Goal: Information Seeking & Learning: Learn about a topic

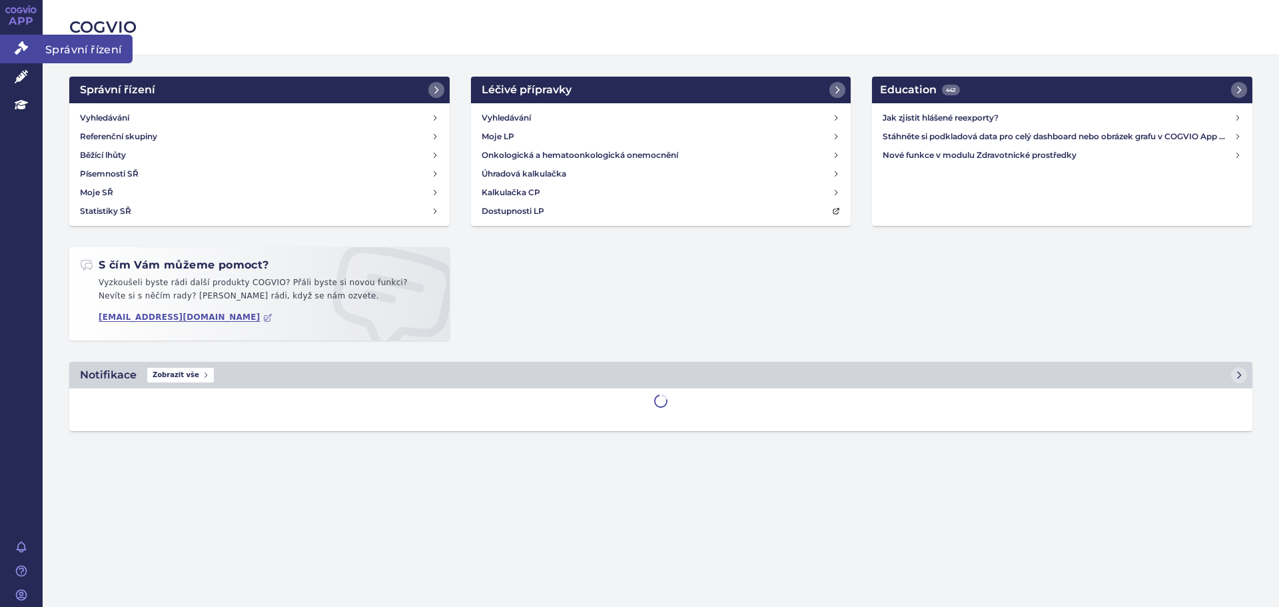
click at [20, 51] on icon at bounding box center [21, 47] width 13 height 13
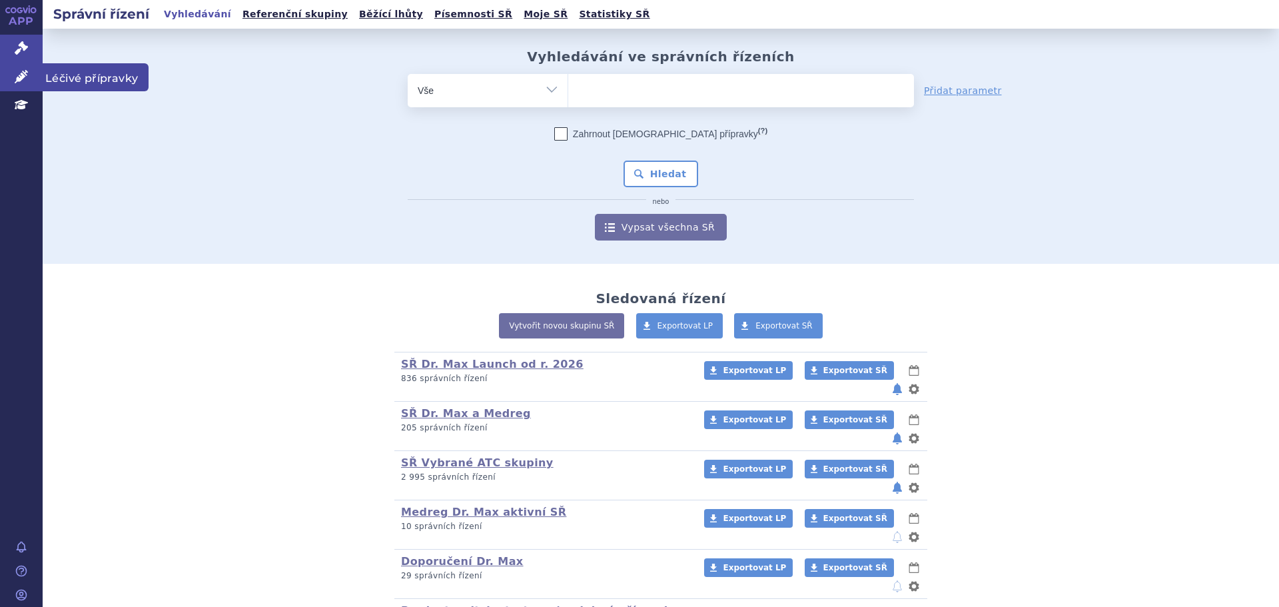
click at [13, 82] on link "Léčivé přípravky" at bounding box center [21, 77] width 43 height 28
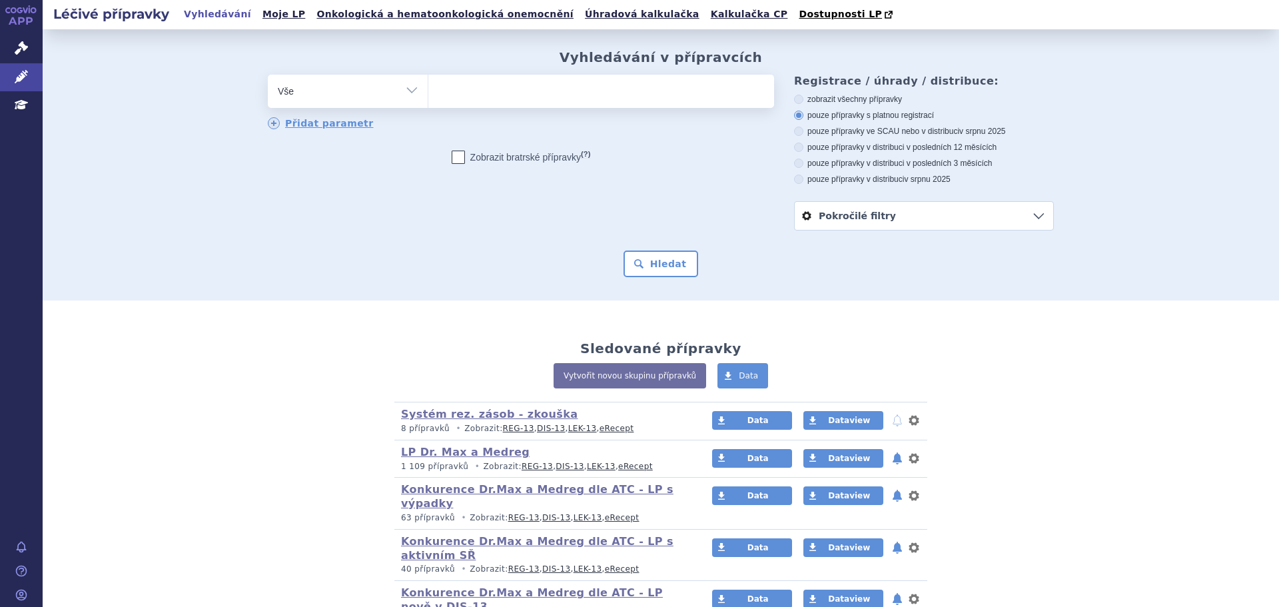
click at [801, 101] on label "zobrazit všechny přípravky" at bounding box center [924, 99] width 260 height 11
click at [801, 101] on input "zobrazit všechny přípravky" at bounding box center [799, 101] width 9 height 9
radio input "true"
click at [858, 211] on link "Pokročilé filtry" at bounding box center [924, 216] width 258 height 28
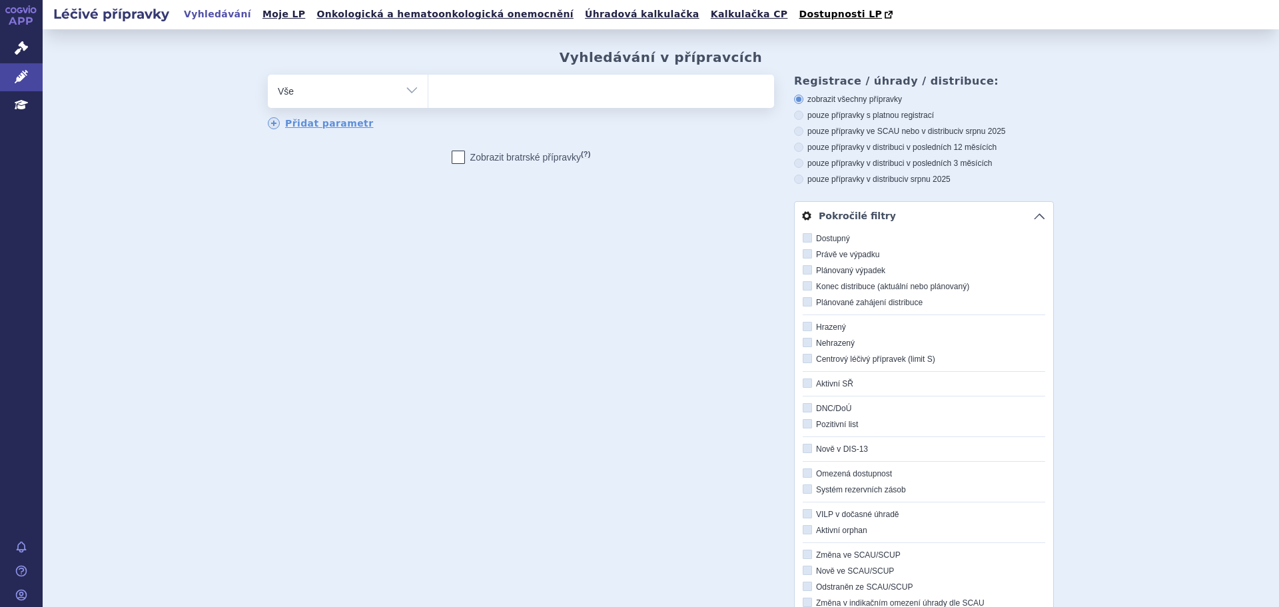
click at [858, 211] on link "Pokročilé filtry" at bounding box center [924, 216] width 258 height 28
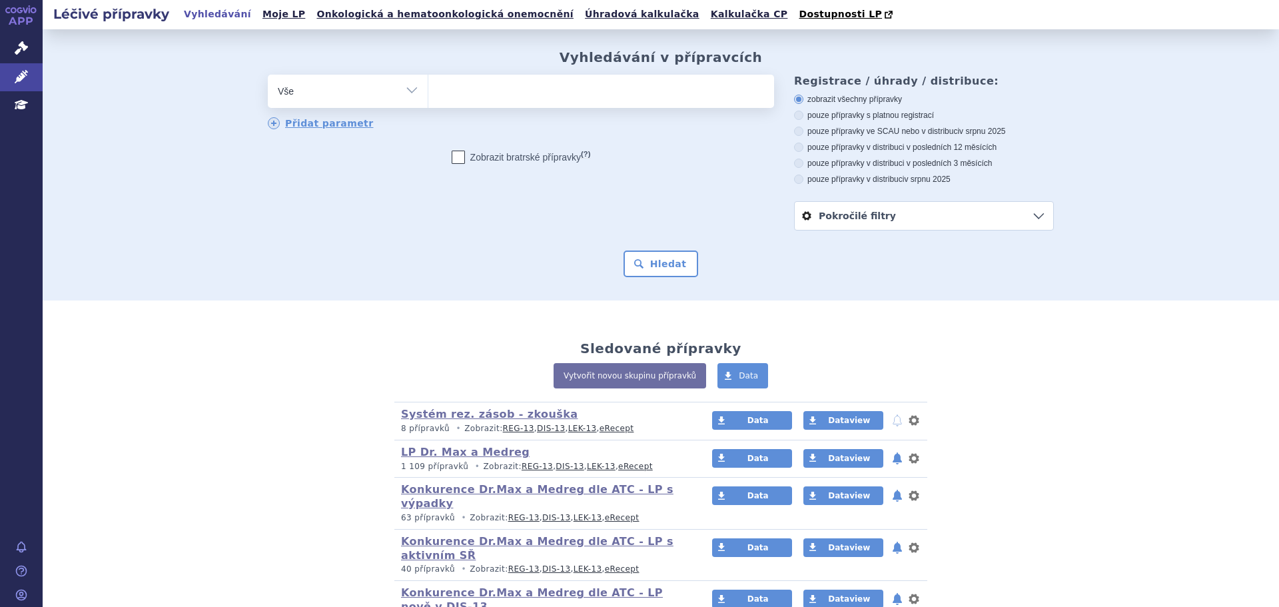
click at [481, 106] on span at bounding box center [601, 91] width 346 height 33
click at [428, 106] on select at bounding box center [428, 90] width 1 height 33
click at [390, 85] on select "Vše Přípravek/SUKL kód MAH VPOIS ATC/Aktivní látka Léková forma Síla" at bounding box center [348, 90] width 160 height 30
select select "filter-dispensing"
click at [268, 75] on select "Vše Přípravek/SUKL kód MAH VPOIS ATC/Aktivní látka Léková forma Síla" at bounding box center [348, 90] width 160 height 30
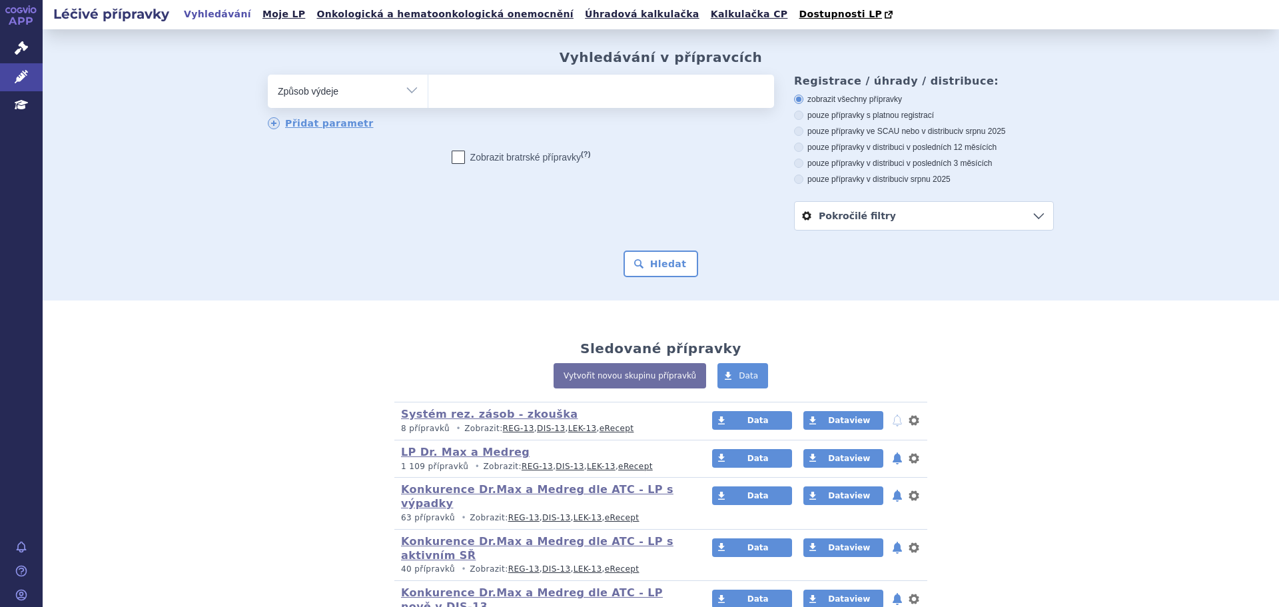
click at [442, 90] on ul at bounding box center [601, 89] width 346 height 28
click at [428, 90] on select "C - Výdej na lékařský předpis s omezením (omezení podle § 39 odst. 4 písm. c) Z…" at bounding box center [428, 90] width 1 height 33
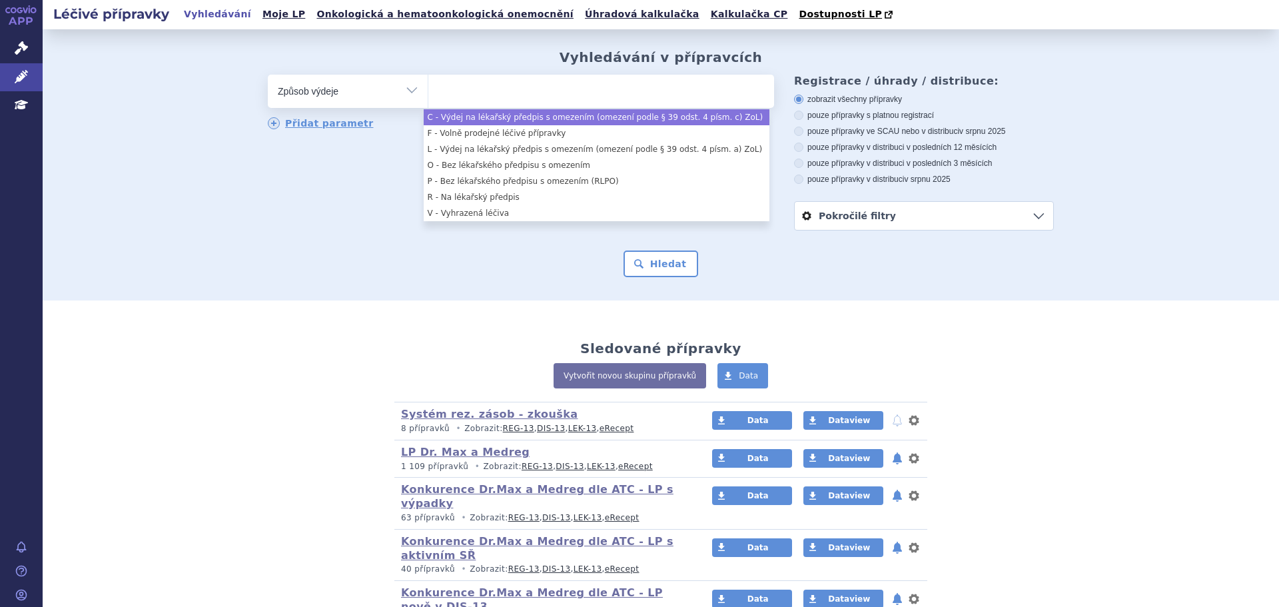
select select "c"
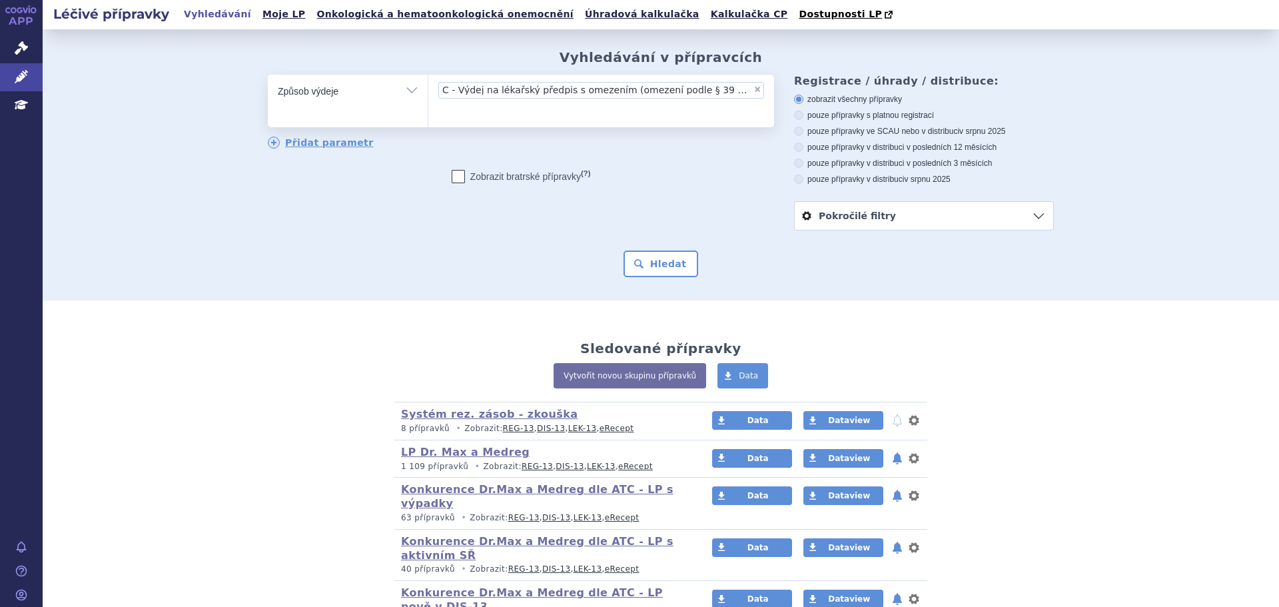
click at [496, 112] on ul "× C - Výdej na lékařský předpis s omezením (omezení podle § 39 odst. 4 písm. c)…" at bounding box center [601, 99] width 346 height 49
click at [428, 107] on select "C - Výdej na lékařský předpis s omezením (omezení podle § 39 odst. 4 písm. c) Z…" at bounding box center [428, 90] width 1 height 33
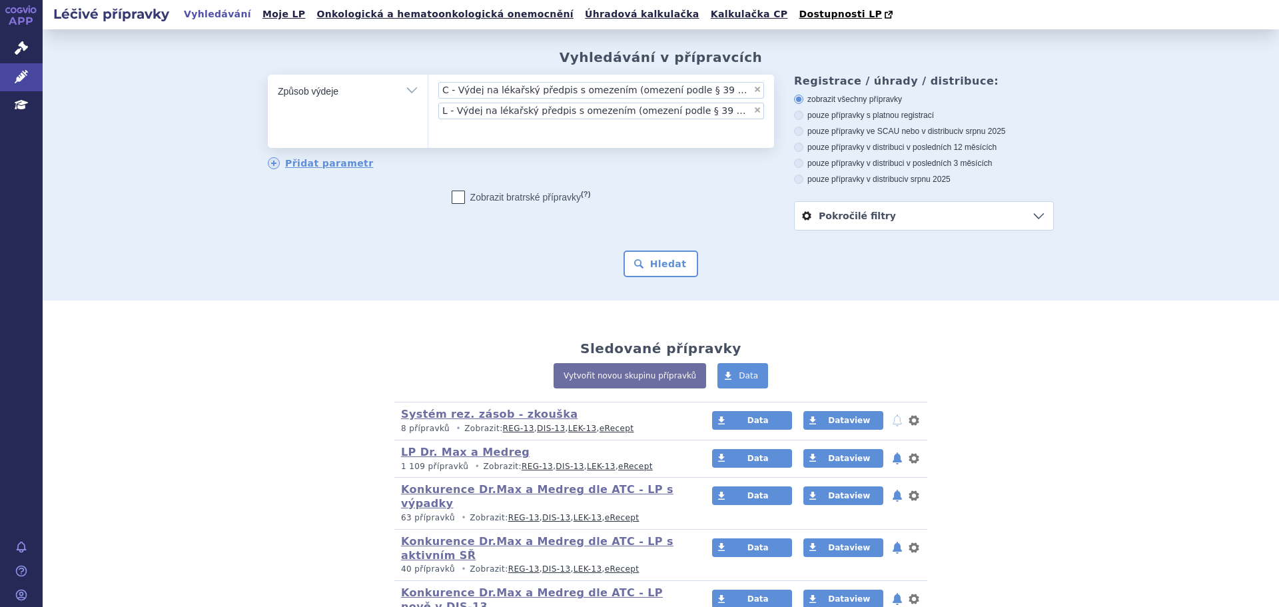
click at [507, 136] on ul "× C - Výdej na lékařský předpis s omezením (omezení podle § 39 odst. 4 písm. c)…" at bounding box center [601, 109] width 346 height 69
click at [428, 107] on select "C - Výdej na lékařský předpis s omezením (omezení podle § 39 odst. 4 písm. c) Z…" at bounding box center [428, 90] width 1 height 33
click at [576, 130] on ul "× C - Výdej na lékařský předpis s omezením (omezení podle § 39 odst. 4 písm. c)…" at bounding box center [601, 110] width 346 height 71
click at [428, 107] on select "C - Výdej na lékařský předpis s omezením (omezení podle § 39 odst. 4 písm. c) Z…" at bounding box center [428, 90] width 1 height 33
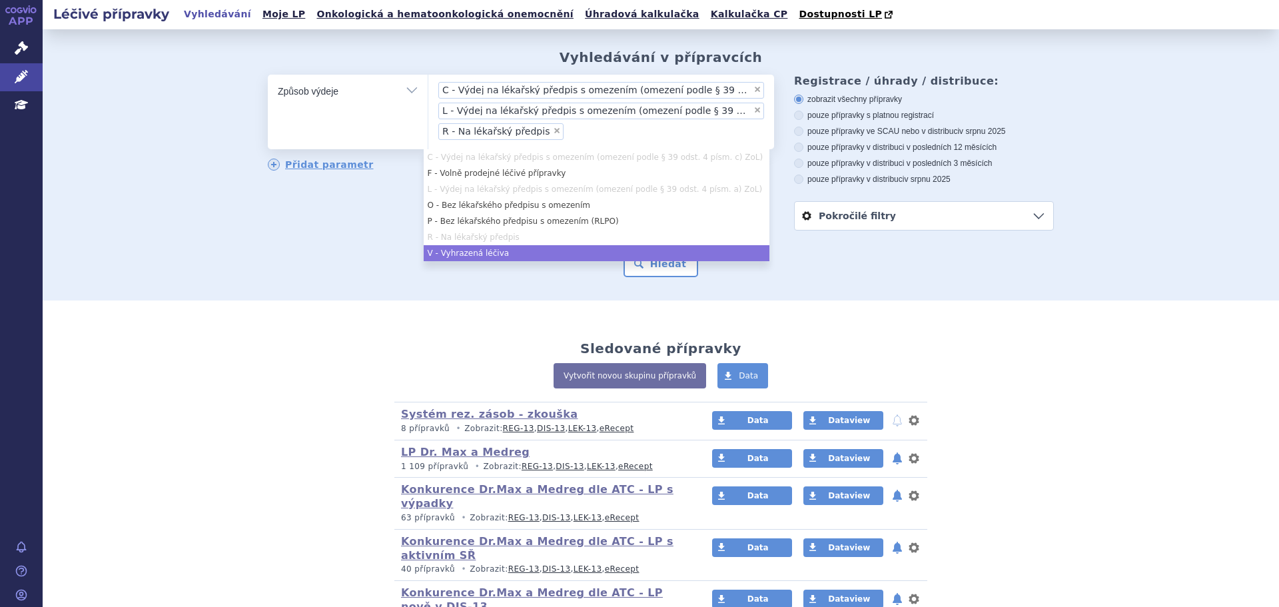
click at [505, 290] on div "Vyhledávání v přípravcích odstranit Vše Přípravek/SUKL kód MAH VPOIS ×" at bounding box center [661, 164] width 1237 height 271
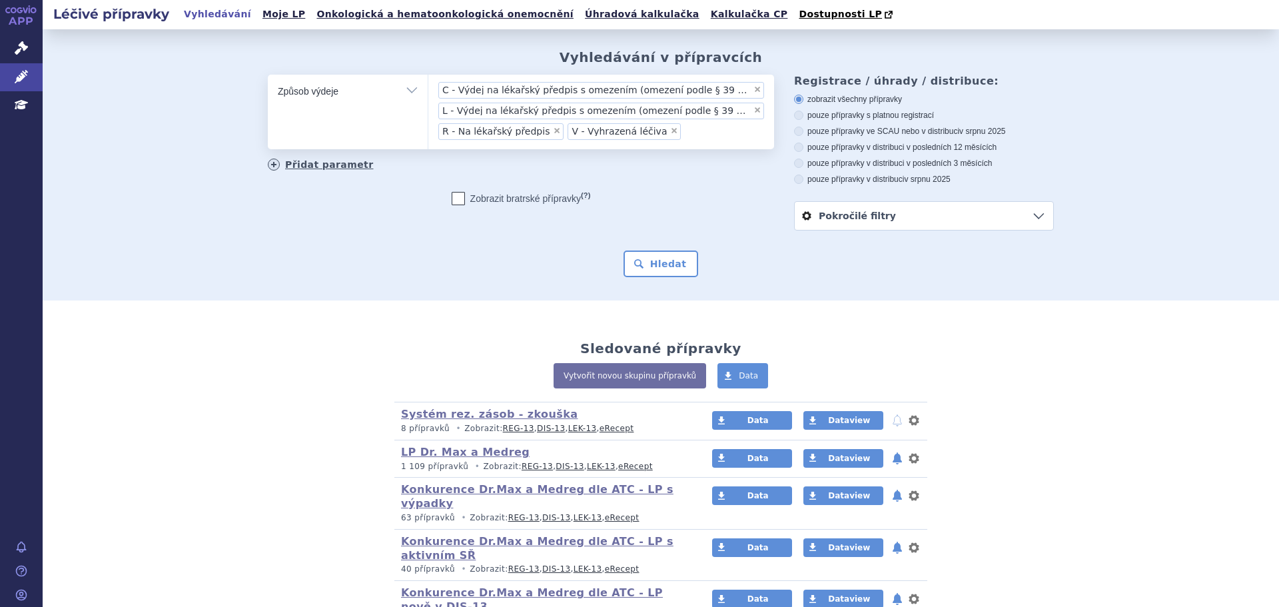
click at [281, 168] on link "Přidat parametr" at bounding box center [321, 165] width 106 height 12
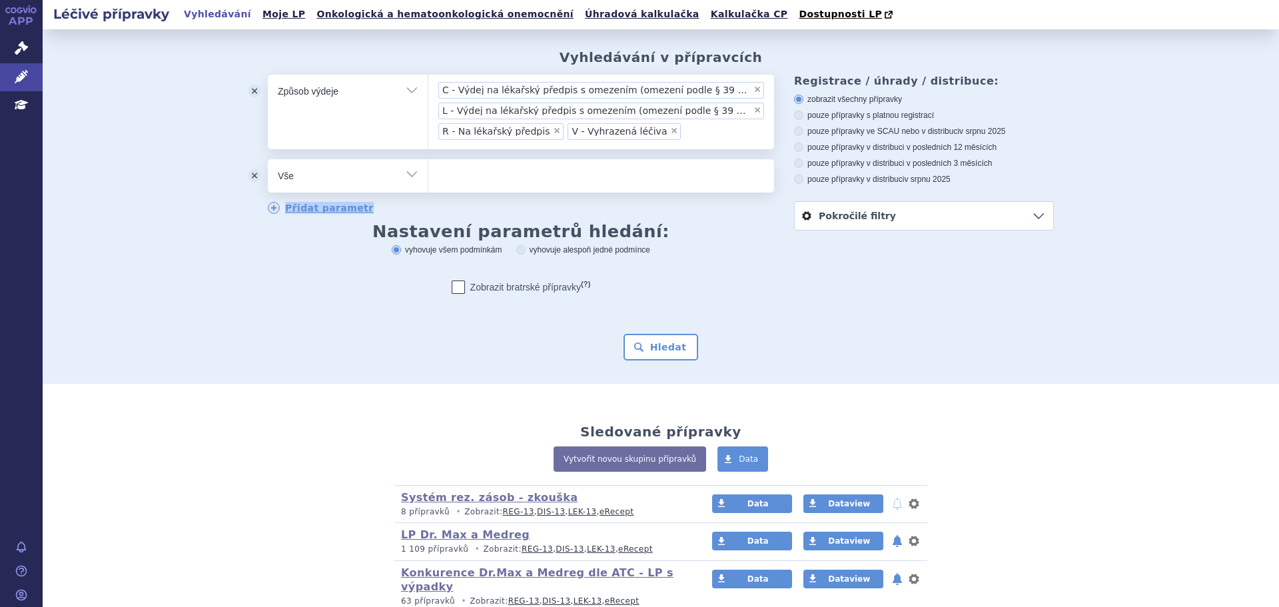
click at [447, 193] on div "odstranit Vše Přípravek/SUKL kód MAH VPOIS ATC/Aktivní látka" at bounding box center [521, 187] width 506 height 56
click at [458, 179] on ul at bounding box center [601, 173] width 346 height 28
click at [428, 179] on select at bounding box center [428, 175] width 1 height 33
click at [363, 181] on select "Vše Přípravek/SUKL kód MAH VPOIS ATC/Aktivní látka Léková forma Síla" at bounding box center [348, 174] width 160 height 30
click at [268, 159] on select "Vše Přípravek/SUKL kód MAH VPOIS ATC/Aktivní látka Léková forma Síla" at bounding box center [348, 174] width 160 height 30
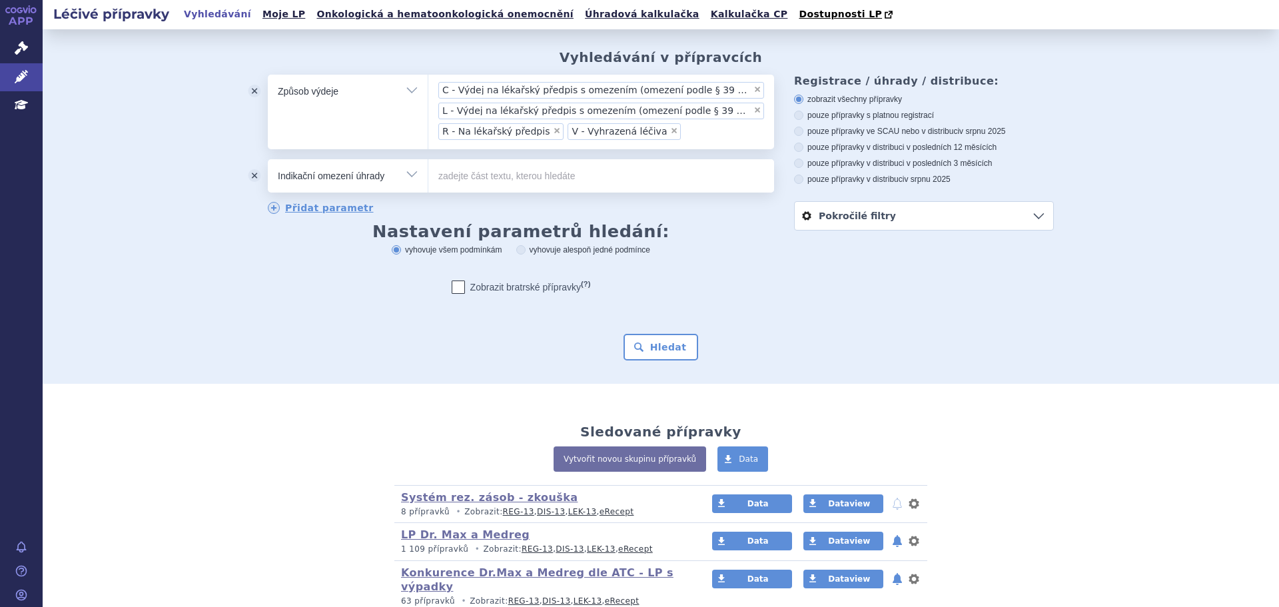
click at [484, 163] on input "text" at bounding box center [601, 175] width 346 height 33
click at [488, 171] on input "text" at bounding box center [601, 175] width 346 height 33
click at [391, 170] on select "Vše Přípravek/SUKL kód MAH VPOIS ATC/Aktivní látka Léková forma Síla" at bounding box center [348, 174] width 160 height 30
select select "filter-all"
click at [268, 159] on select "Vše Přípravek/SUKL kód MAH VPOIS ATC/Aktivní látka Léková forma Síla" at bounding box center [348, 174] width 160 height 30
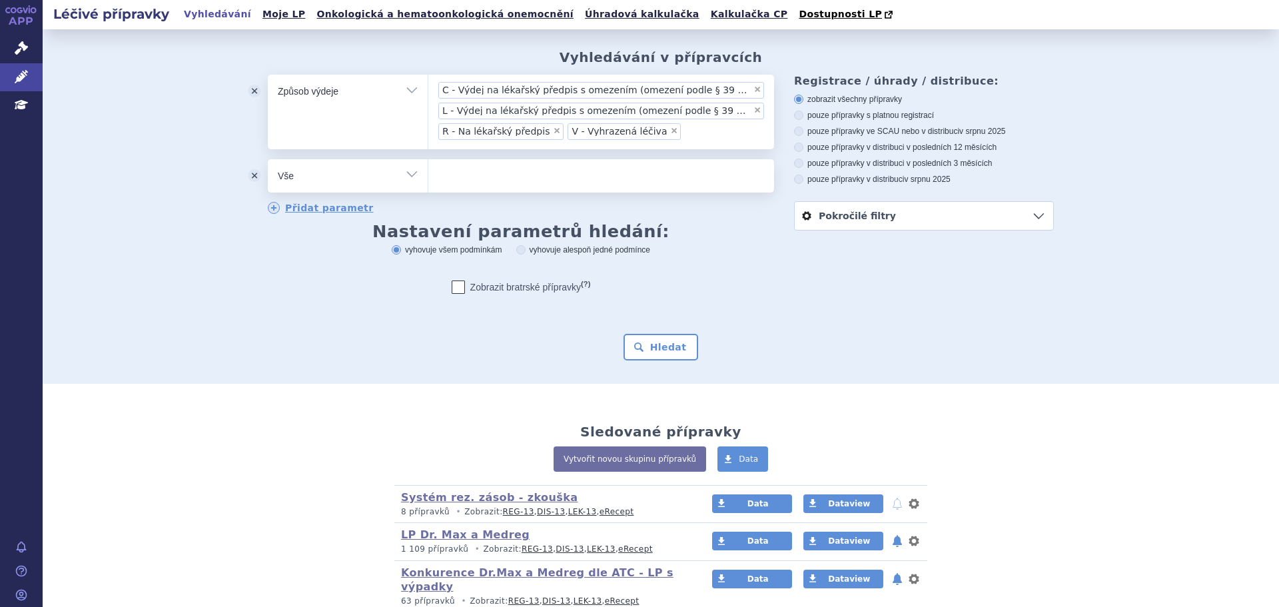
click at [692, 353] on div "Hledat" at bounding box center [661, 347] width 786 height 27
click at [255, 173] on button "odstranit" at bounding box center [254, 175] width 27 height 33
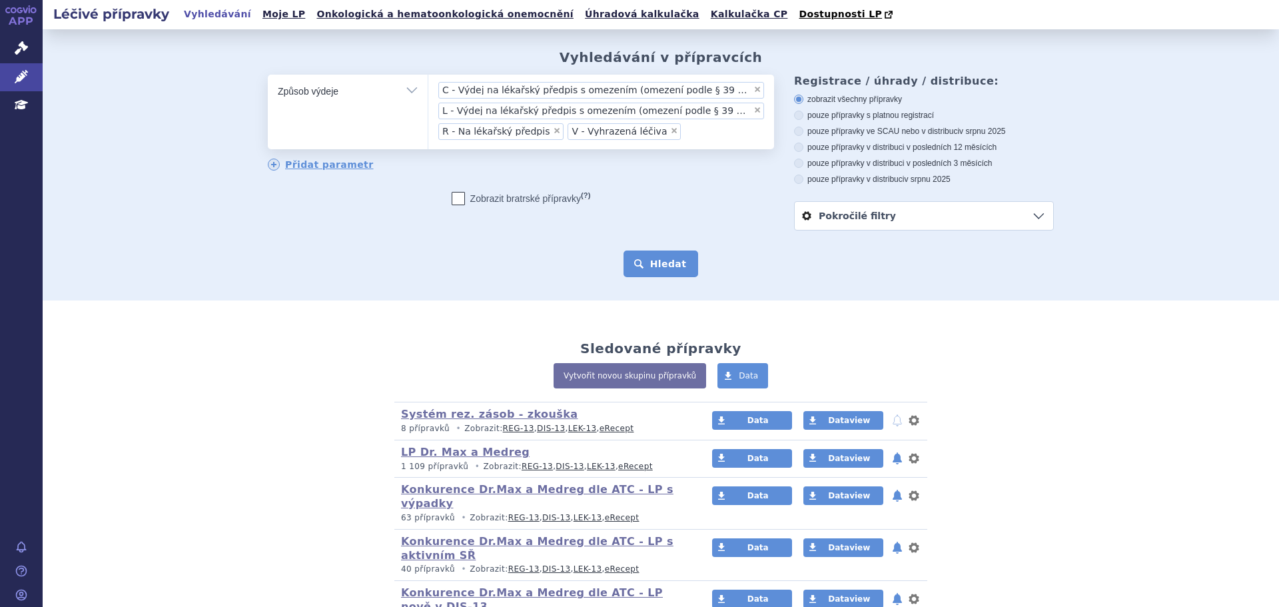
click at [651, 263] on button "Hledat" at bounding box center [661, 264] width 75 height 27
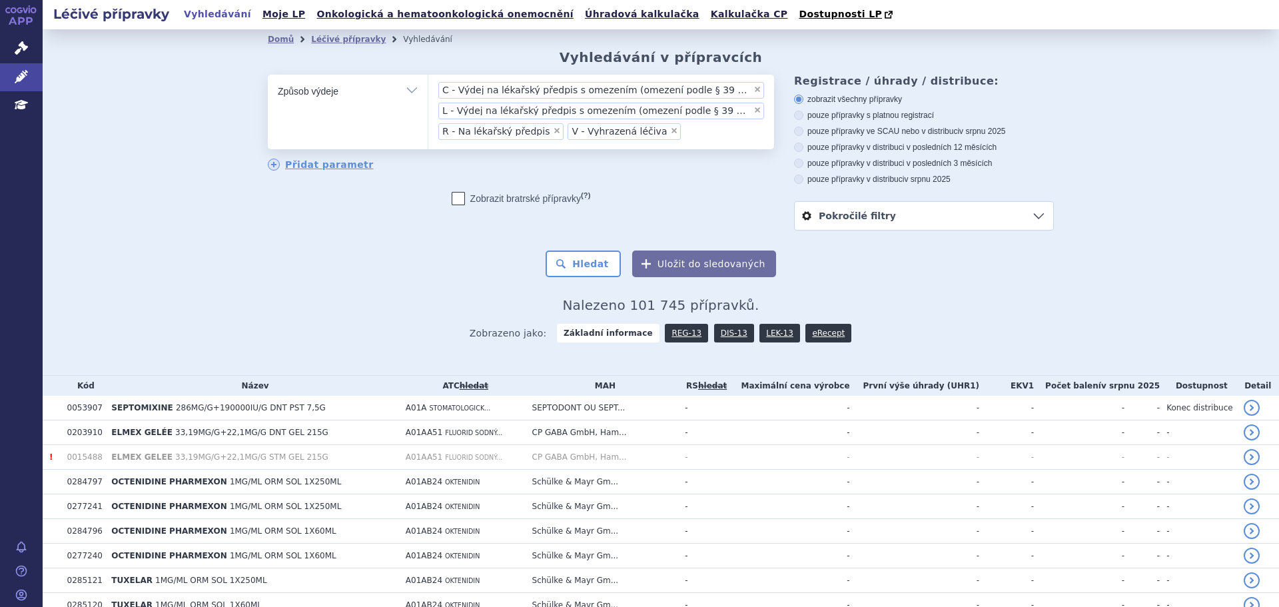
click at [670, 132] on span "×" at bounding box center [674, 131] width 8 height 8
click at [428, 107] on select "C - Výdej na lékařský předpis s omezením (omezení podle § 39 odst. 4 písm. c) Z…" at bounding box center [428, 90] width 1 height 33
click at [606, 263] on button "Hledat" at bounding box center [583, 264] width 75 height 27
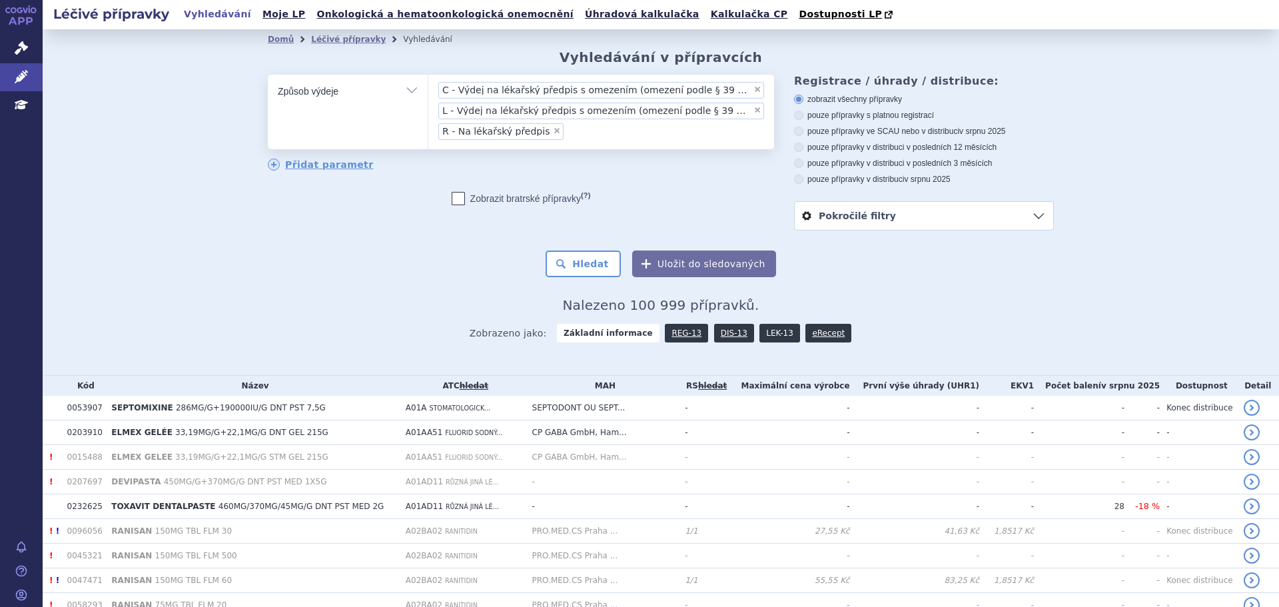
click at [761, 333] on link "LEK-13" at bounding box center [780, 333] width 40 height 19
click at [762, 334] on link "LEK-13" at bounding box center [780, 333] width 40 height 19
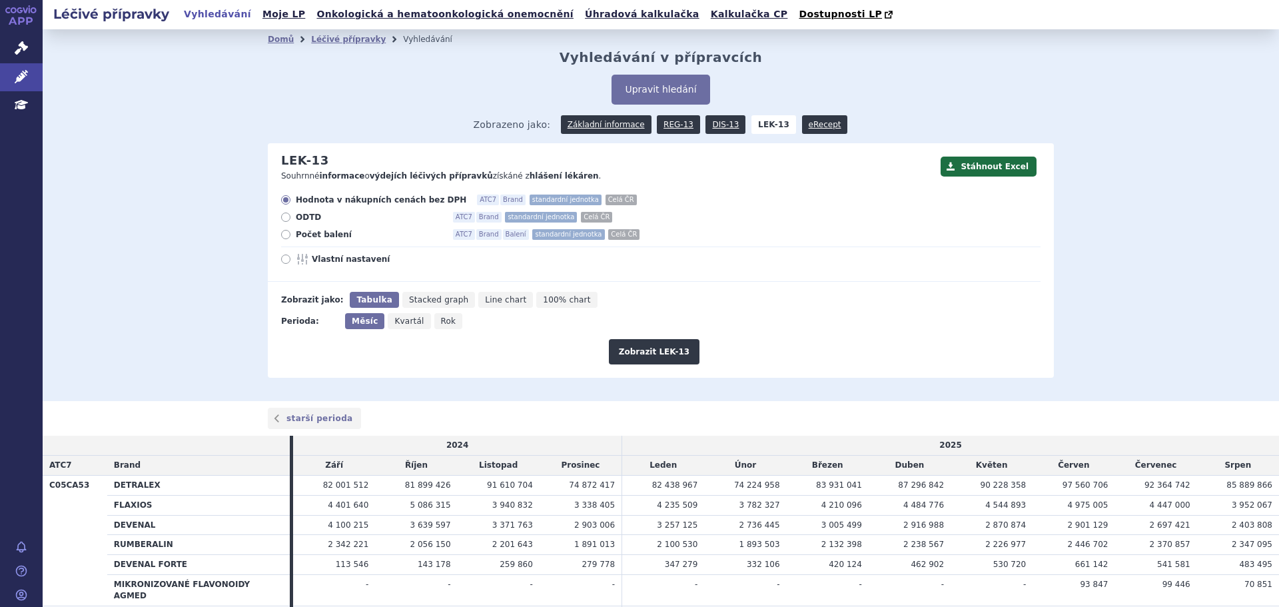
click at [441, 320] on span "Rok" at bounding box center [448, 320] width 15 height 9
click at [436, 320] on input "Rok" at bounding box center [438, 317] width 9 height 9
radio input "true"
click at [626, 356] on button "Zobrazit LEK-13" at bounding box center [654, 351] width 91 height 25
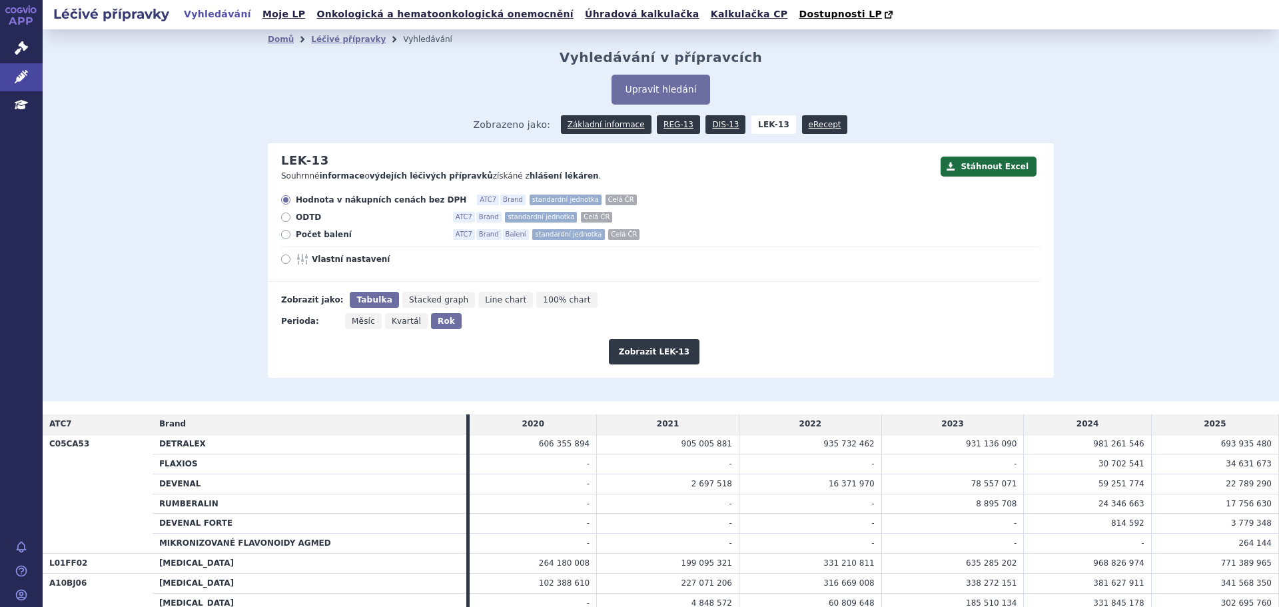
click at [283, 237] on icon at bounding box center [285, 234] width 9 height 9
click at [283, 237] on input "Počet balení ATC7 Brand Balení standardní jednotka Celá ČR" at bounding box center [286, 236] width 9 height 9
radio input "true"
click at [664, 358] on button "Zobrazit LEK-13" at bounding box center [654, 351] width 91 height 25
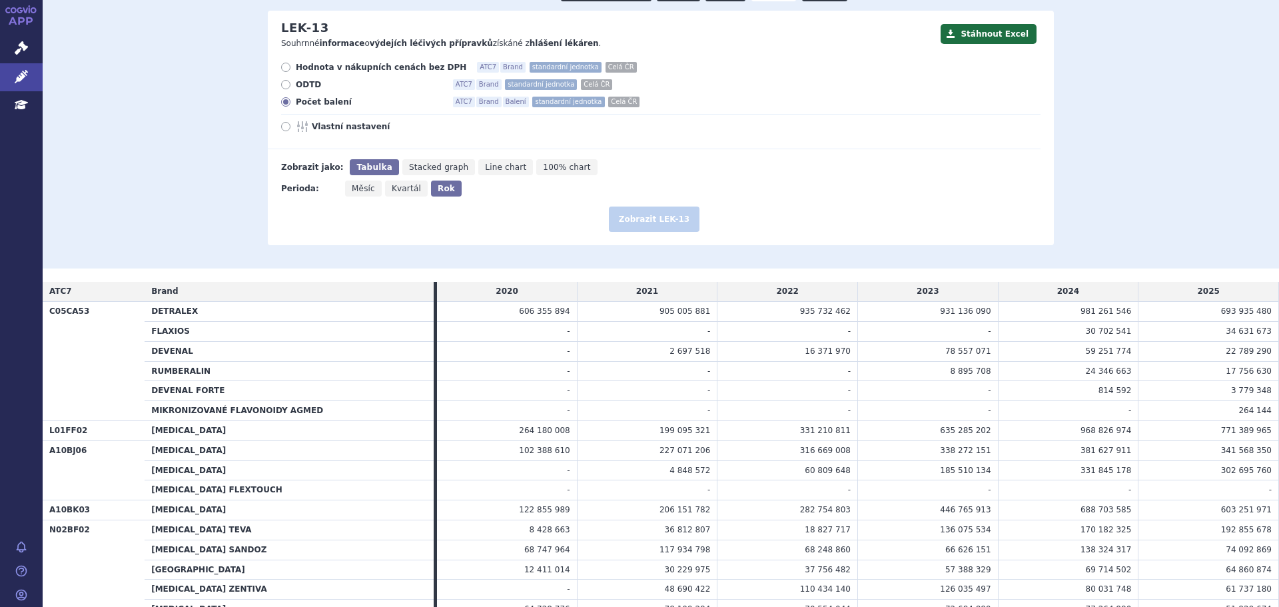
scroll to position [133, 0]
click at [363, 129] on span "Vlastní nastavení" at bounding box center [385, 126] width 147 height 11
click at [291, 129] on input "Vlastní nastavení" at bounding box center [286, 127] width 9 height 9
radio input "true"
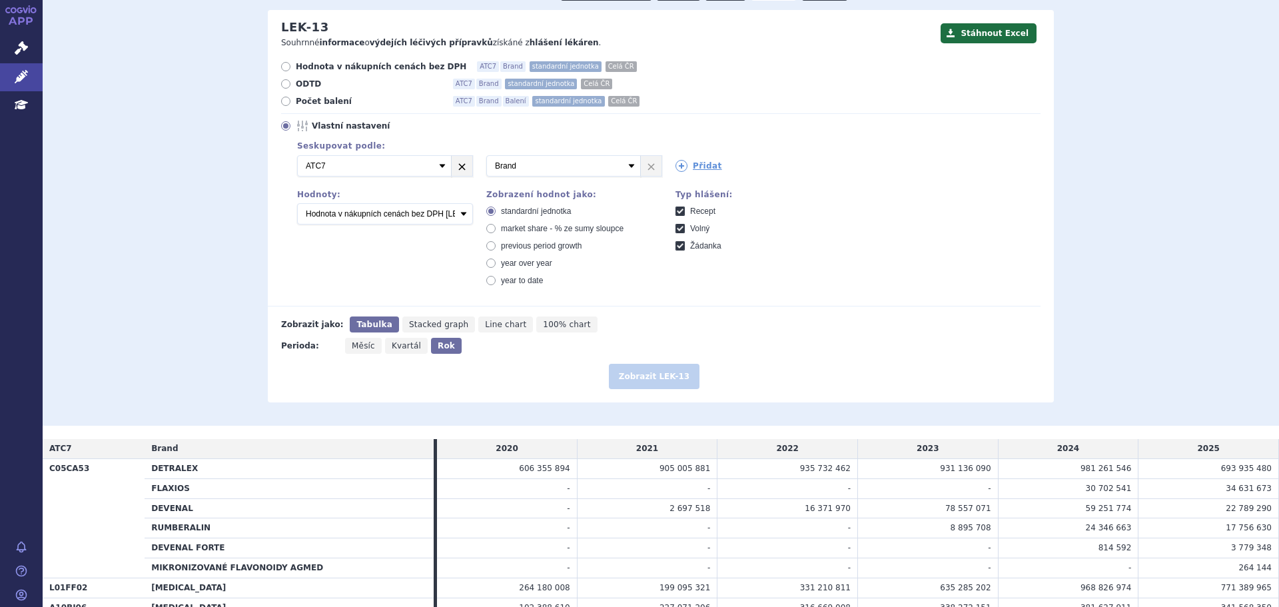
click at [459, 163] on link "×" at bounding box center [462, 166] width 21 height 20
click at [419, 166] on select "Vyberte groupování ATC3 ATC5 ATC7 Brand Balení SÚKL kód MAH VPOIS Referenční sk…" at bounding box center [374, 165] width 155 height 21
select select "typeOfReport"
click at [297, 156] on select "Vyberte groupování ATC3 ATC5 ATC7 Brand Balení SÚKL kód MAH VPOIS Referenční sk…" at bounding box center [374, 165] width 155 height 21
click at [442, 217] on select "Počet balení Hodnota v nákupních cenách bez DPH [LEK-13] Hodnota v konečných pr…" at bounding box center [385, 213] width 176 height 21
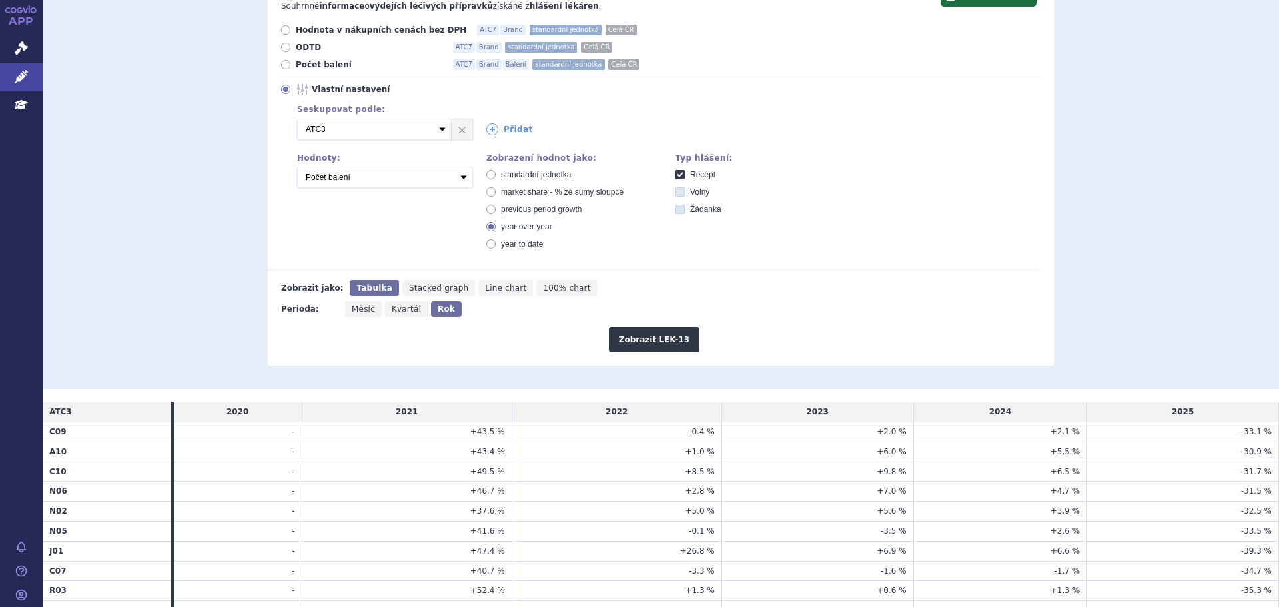
scroll to position [133, 0]
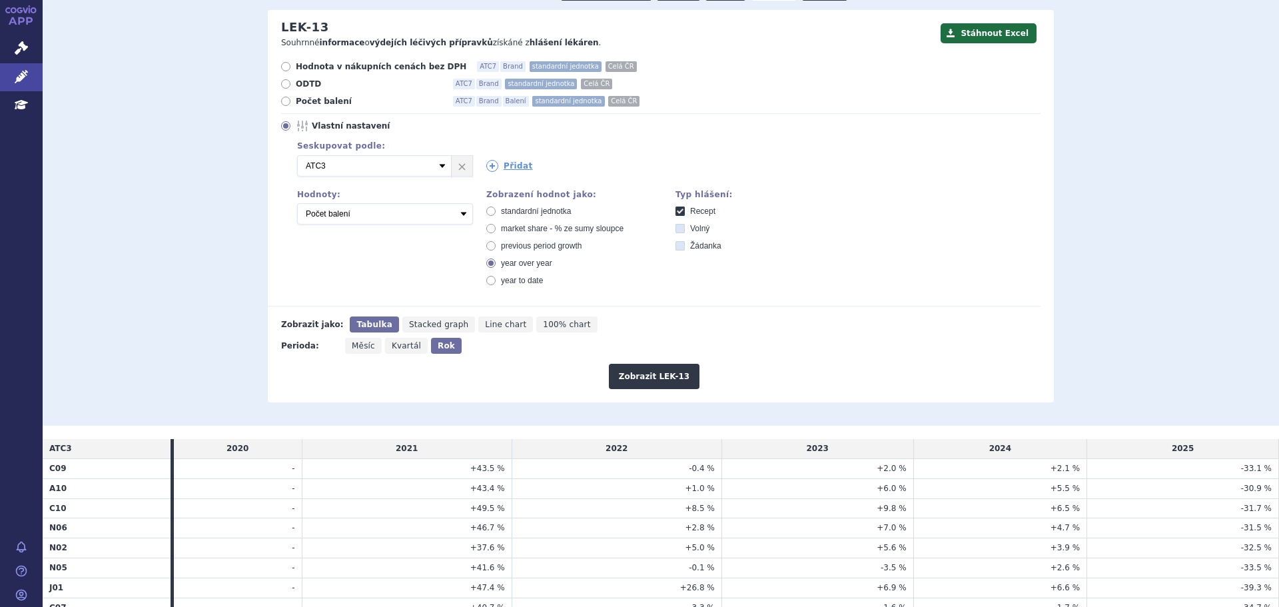
click at [526, 214] on span "standardní jednotka" at bounding box center [536, 211] width 70 height 9
click at [496, 214] on input "standardní jednotka" at bounding box center [492, 213] width 9 height 9
radio input "true"
click at [631, 365] on button "Zobrazit LEK-13" at bounding box center [654, 376] width 91 height 25
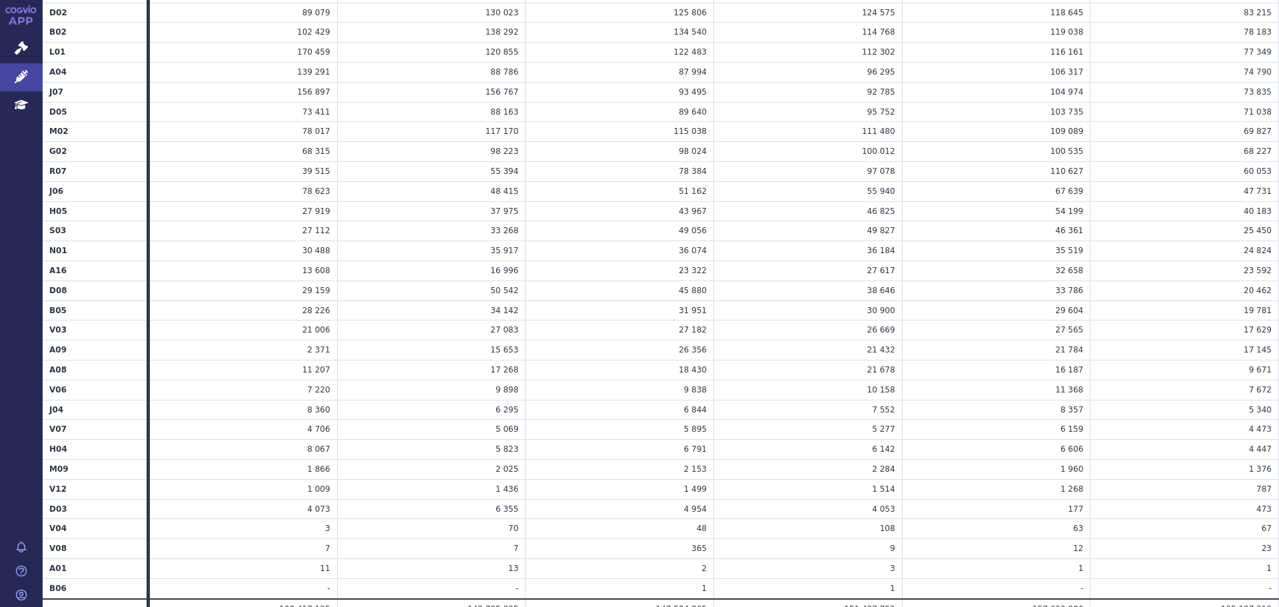
scroll to position [1768, 0]
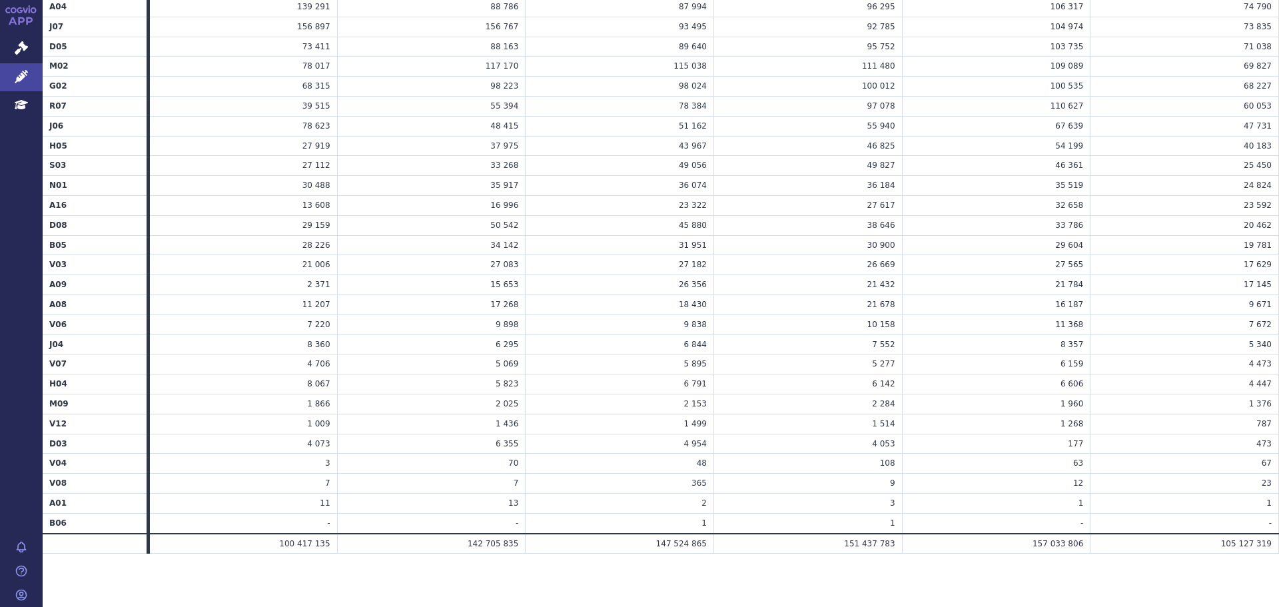
drag, startPoint x: 1010, startPoint y: 552, endPoint x: 1266, endPoint y: 547, distance: 255.9
click at [1266, 547] on tr "100 417 135 142 705 835 147 524 865 151 437 783 157 033 806" at bounding box center [661, 544] width 1237 height 20
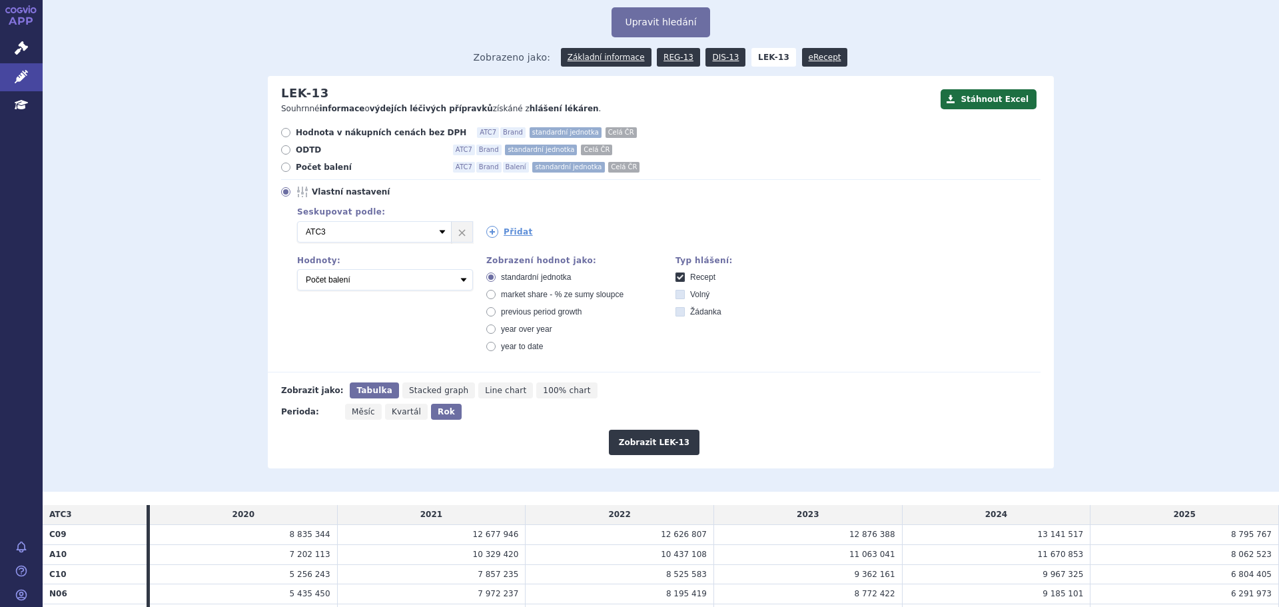
scroll to position [0, 0]
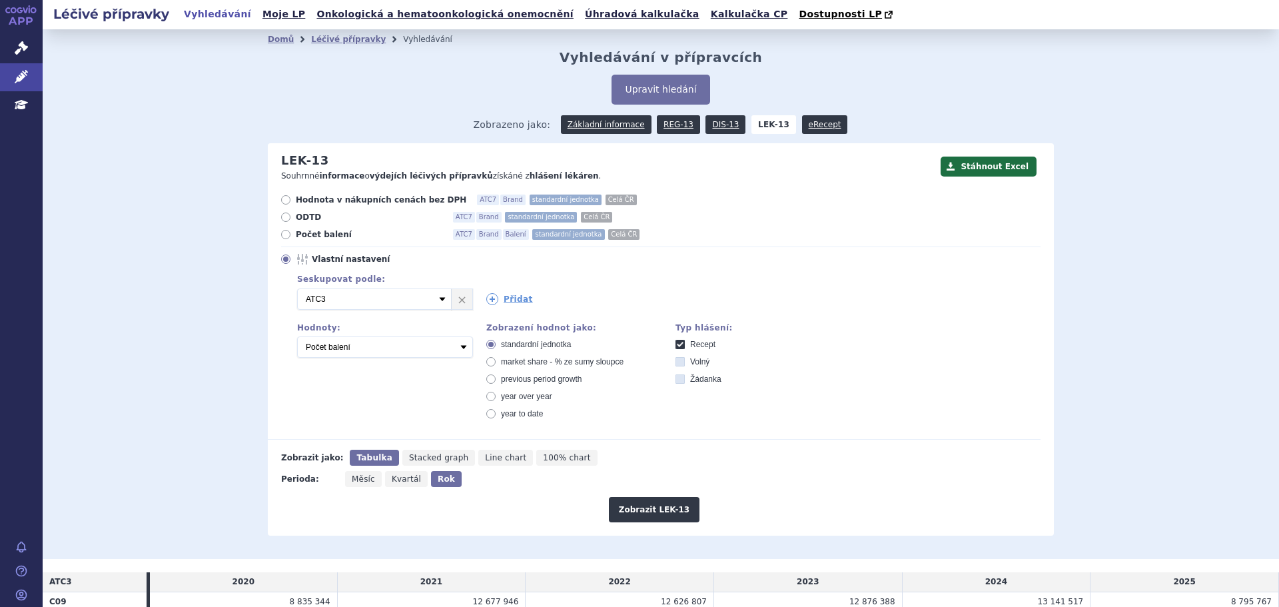
click at [524, 420] on div "Zobrazení hodnot jako: standardní jednotka market share - % ze sumy sloupce pre…" at bounding box center [567, 374] width 189 height 103
click at [524, 414] on span "year to date" at bounding box center [522, 413] width 42 height 9
click at [496, 414] on input "year to date" at bounding box center [492, 415] width 9 height 9
radio input "true"
click at [650, 517] on button "Zobrazit LEK-13" at bounding box center [654, 509] width 91 height 25
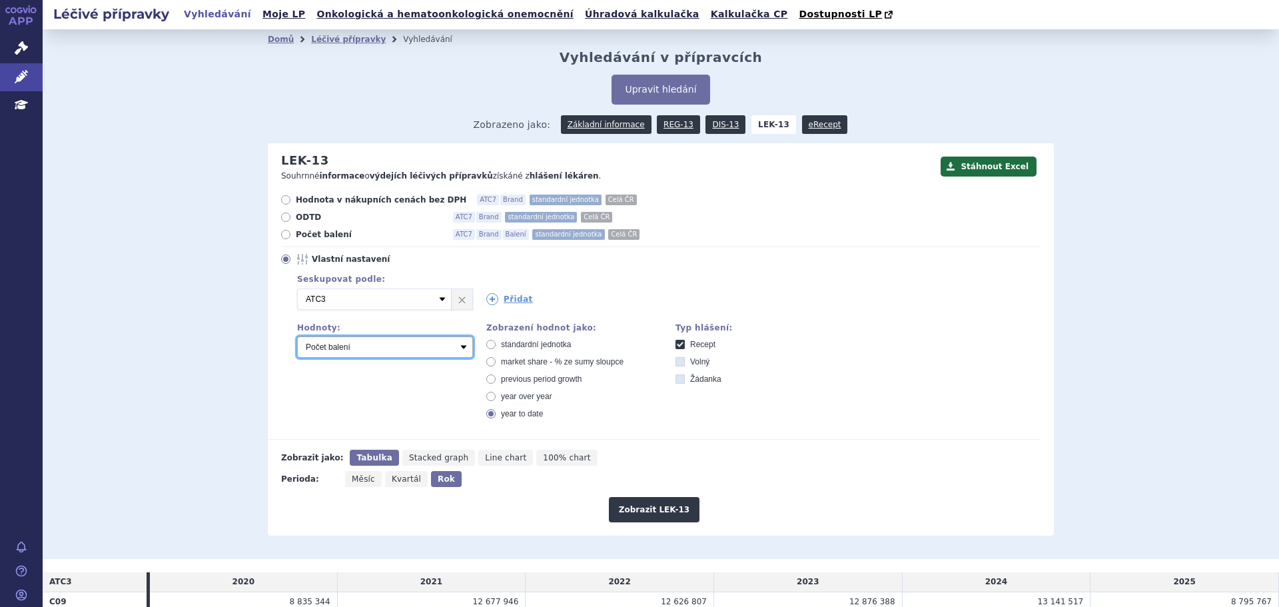
click at [457, 356] on select "Počet balení Hodnota v nákupních cenách bez DPH [LEK-13] Hodnota v konečných pr…" at bounding box center [385, 346] width 176 height 21
click at [631, 518] on button "Zobrazit LEK-13" at bounding box center [654, 509] width 91 height 25
click at [512, 295] on link "Přidat" at bounding box center [509, 299] width 47 height 12
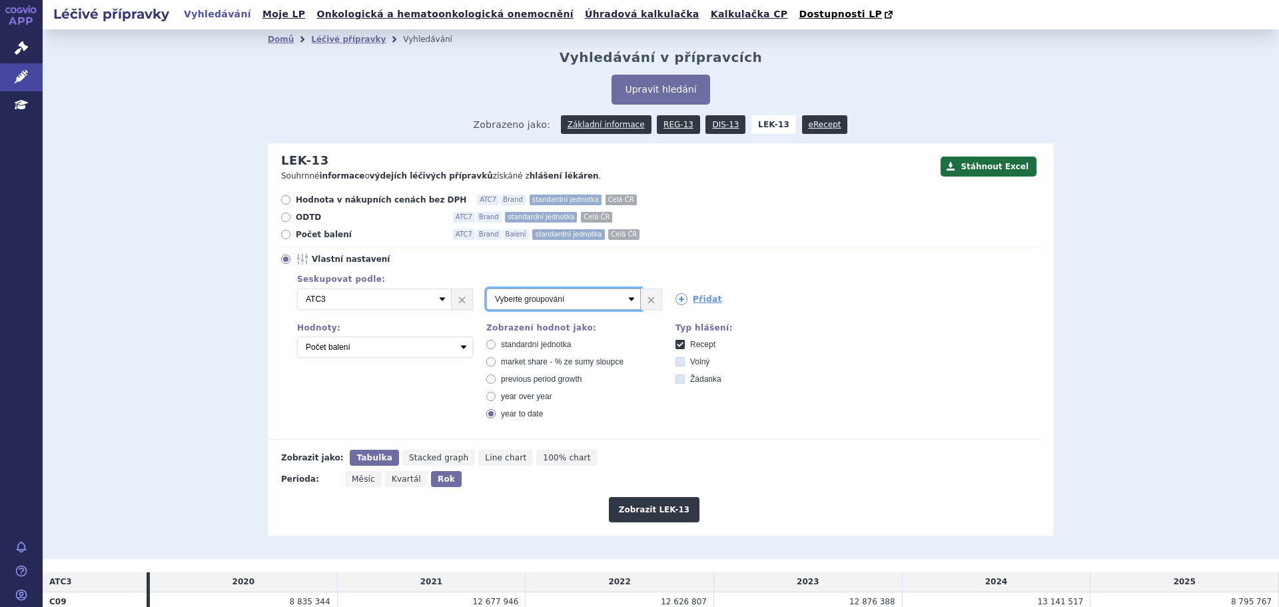
click at [512, 292] on select "Vyberte groupování ATC3 ATC5 ATC7 Brand Balení SÚKL kód MAH VPOIS Referenční sk…" at bounding box center [563, 298] width 155 height 21
select select "typeOfReport"
click at [486, 289] on select "Vyberte groupování ATC3 ATC5 ATC7 Brand Balení SÚKL kód MAH VPOIS Referenční sk…" at bounding box center [563, 298] width 155 height 21
click at [627, 512] on button "Zobrazit LEK-13" at bounding box center [654, 509] width 91 height 25
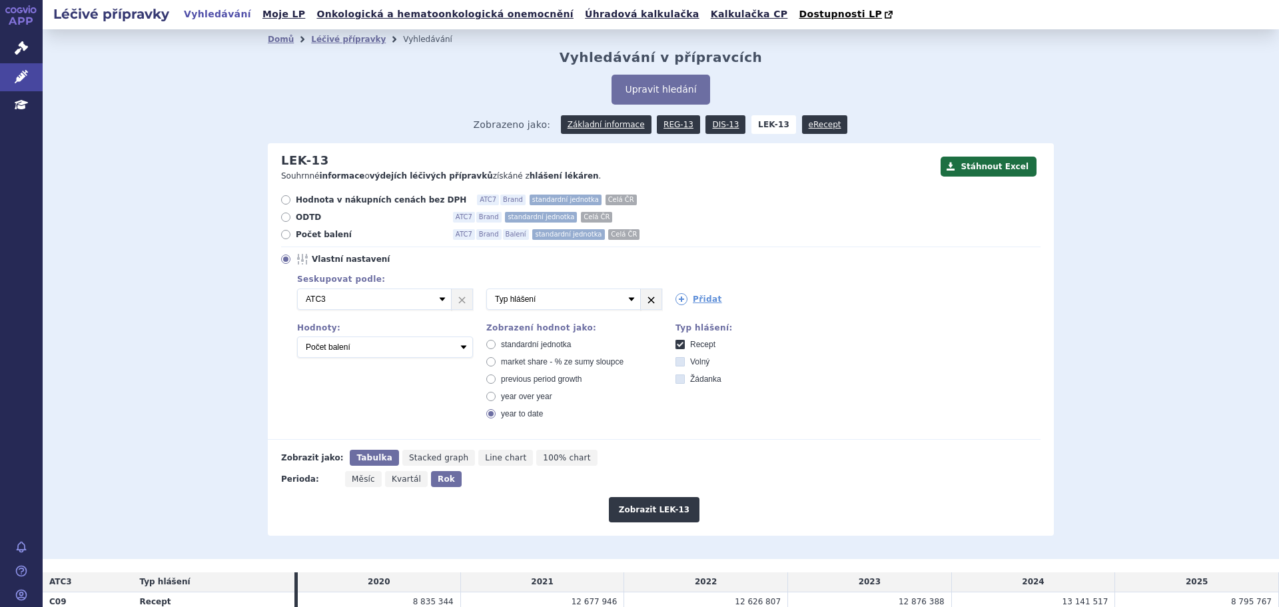
click at [642, 299] on link "×" at bounding box center [651, 299] width 21 height 20
click at [651, 502] on button "Zobrazit LEK-13" at bounding box center [654, 509] width 91 height 25
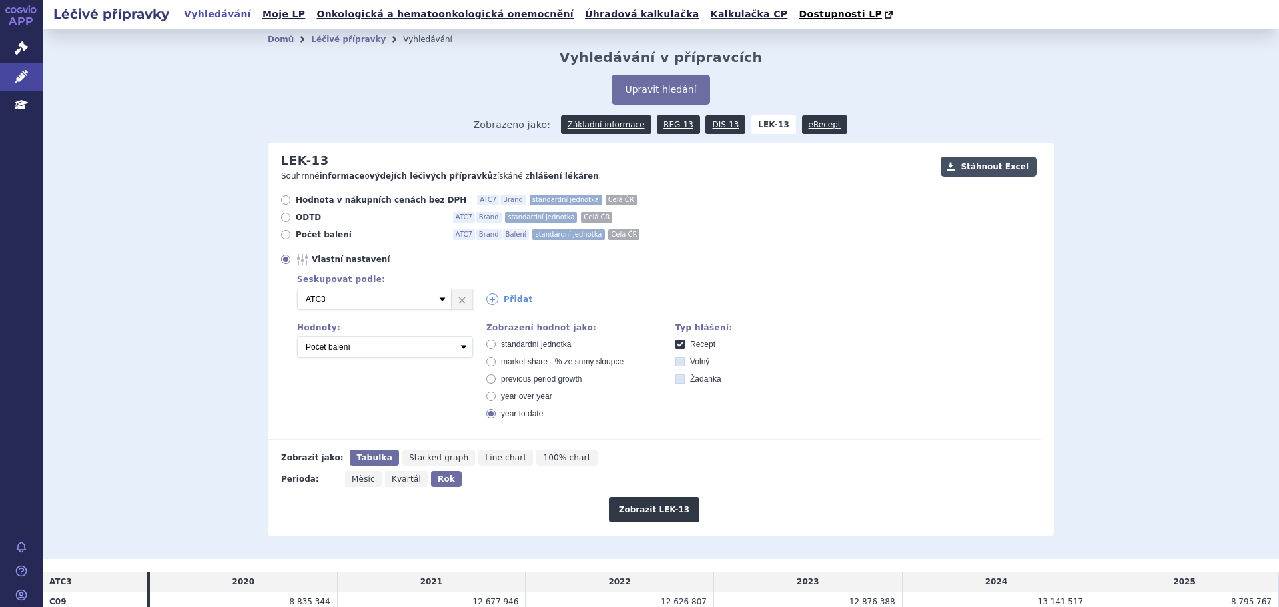
click at [979, 168] on button "Stáhnout Excel" at bounding box center [989, 167] width 96 height 20
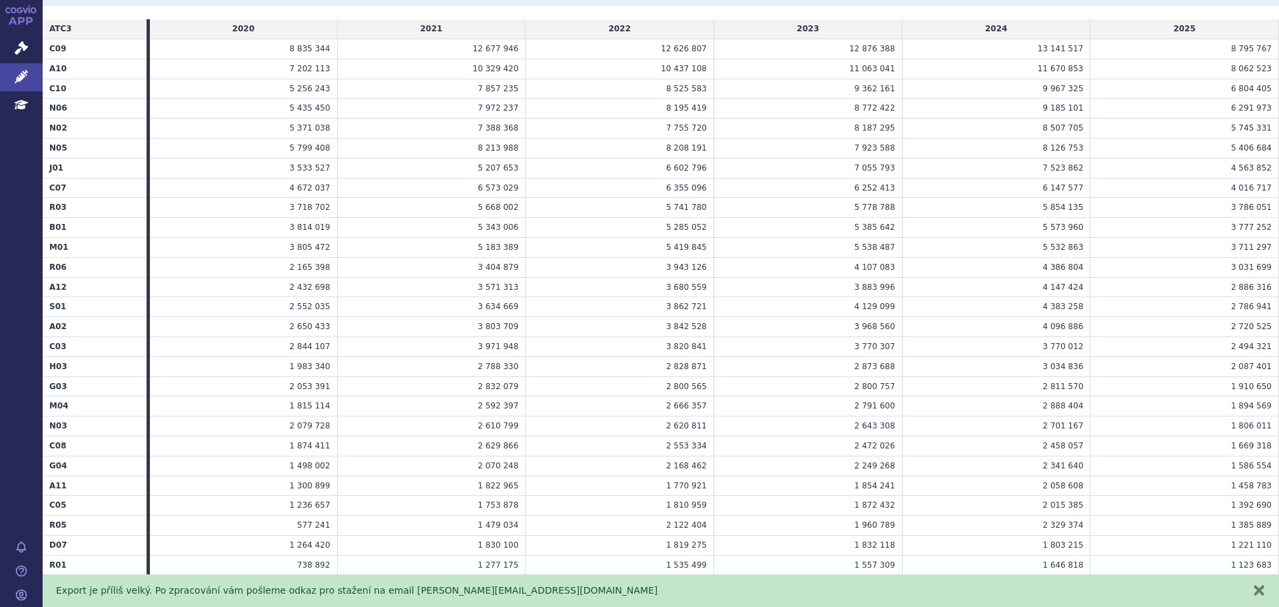
scroll to position [555, 0]
drag, startPoint x: 1263, startPoint y: 544, endPoint x: 42, endPoint y: 31, distance: 1324.2
click at [42, 31] on div "APP Správní řízení Léčivé přípravky Education Notifikace [GEOGRAPHIC_DATA] [PER…" at bounding box center [639, 303] width 1279 height 607
copy div "Loremip dolors Ametco adipiscin Elitseddo Eiusmodtem Incididu Utlabo Etdolor Ma…"
click at [938, 213] on td "5 854 135" at bounding box center [996, 206] width 189 height 20
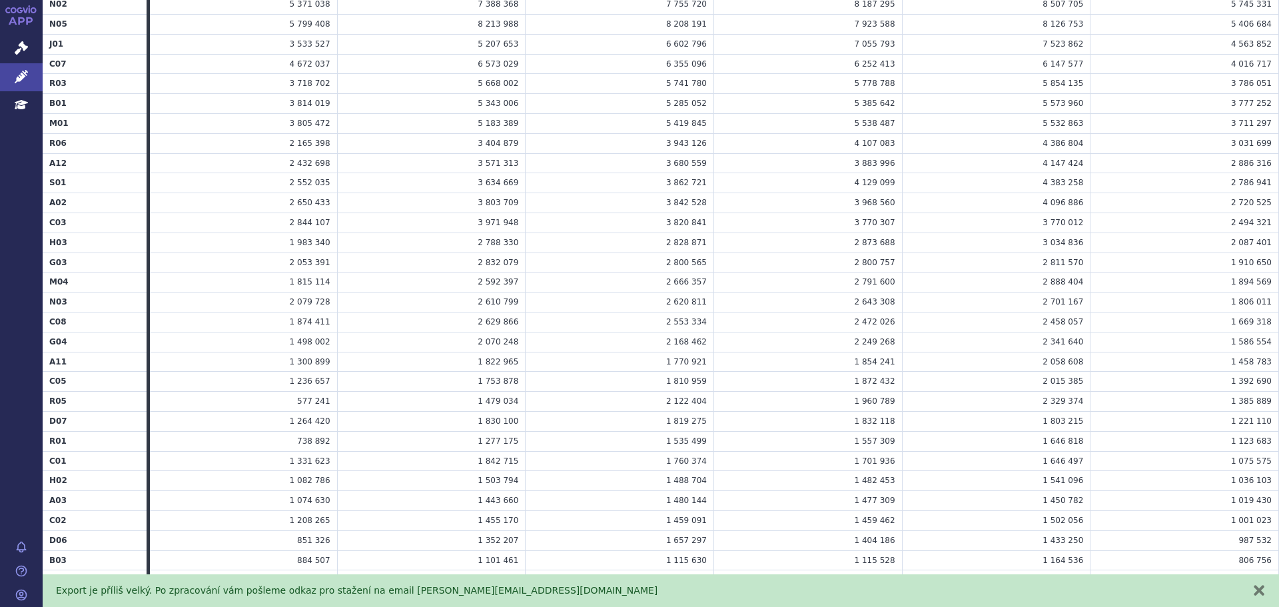
scroll to position [688, 0]
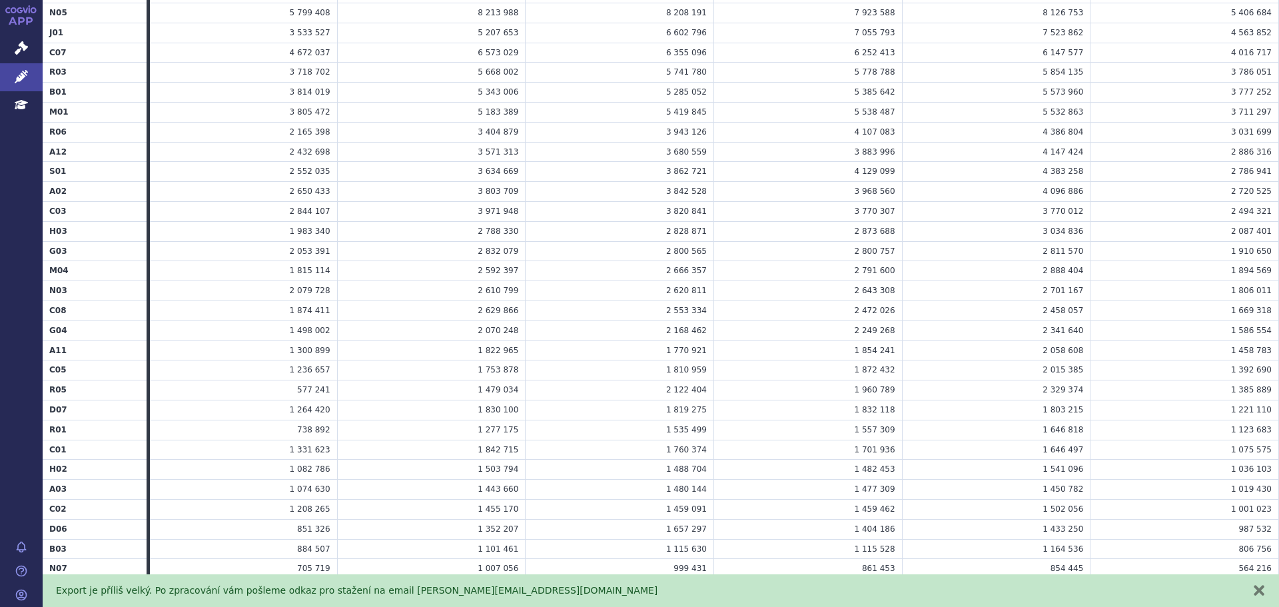
click at [938, 333] on td "2 341 640" at bounding box center [996, 330] width 189 height 20
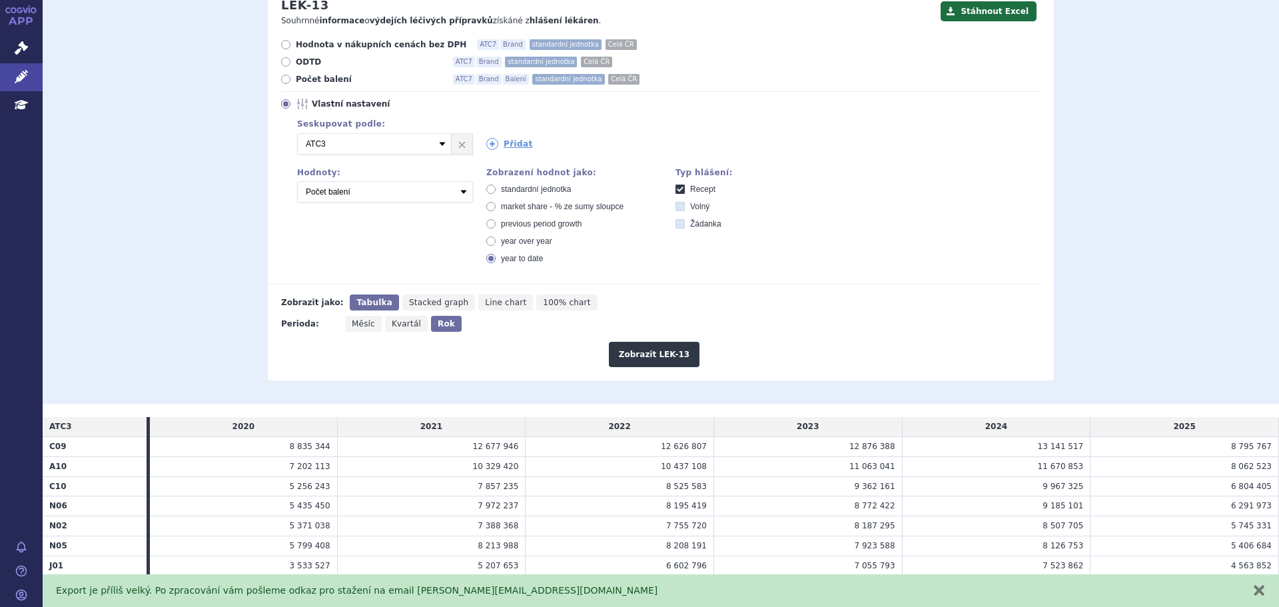
click at [894, 227] on div "Seskupovat podle: 1 Vyberte groupování ATC3 ATC5 ATC7 Brand Balení SÚKL kód MAH…" at bounding box center [661, 195] width 760 height 158
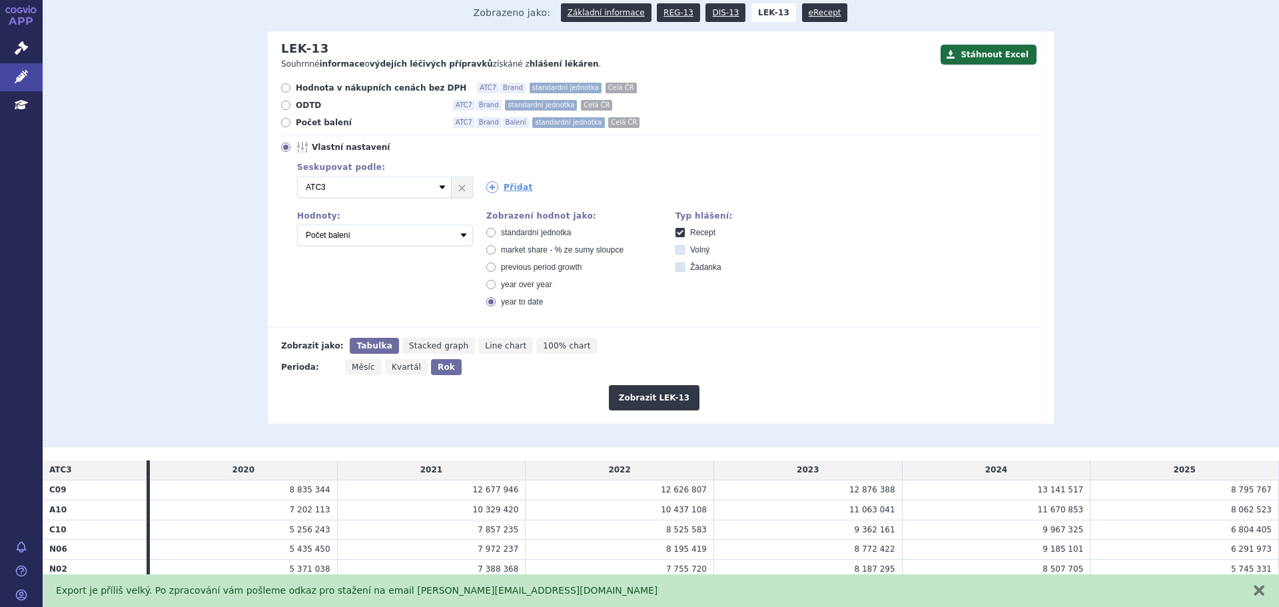
scroll to position [89, 0]
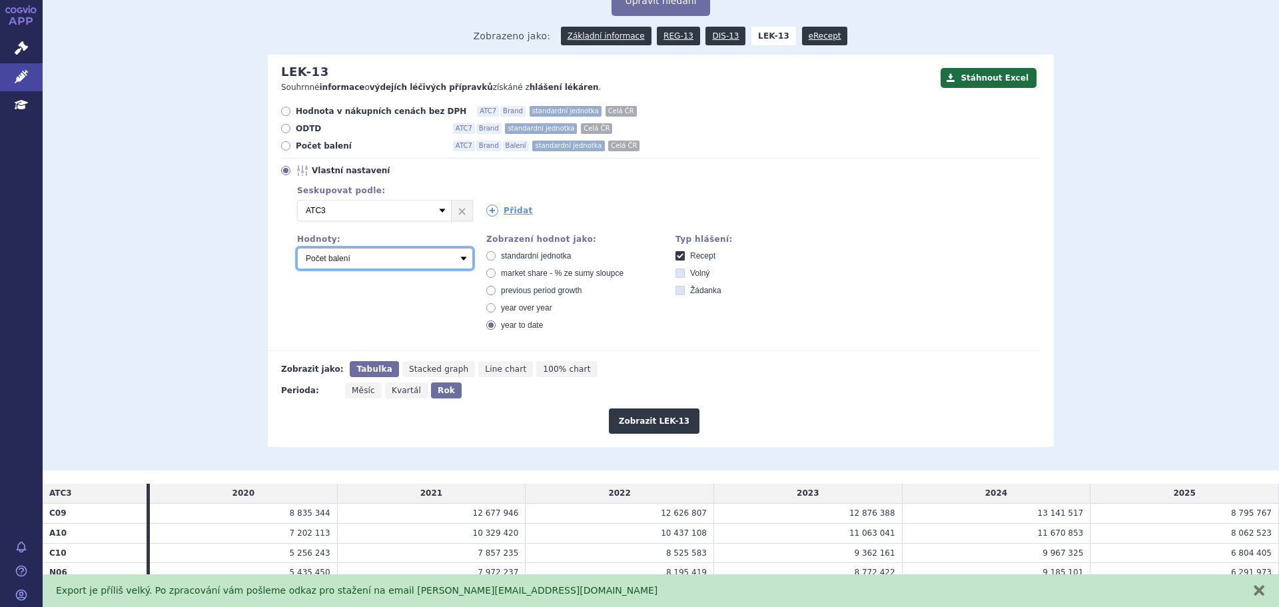
click at [464, 264] on select "Počet balení Hodnota v nákupních cenách bez DPH [LEK-13] Hodnota v konečných pr…" at bounding box center [385, 258] width 176 height 21
select select "lekPharmacyPurchasePriceWithoutVatActual"
click at [297, 249] on select "Počet balení Hodnota v nákupních cenách bez DPH [LEK-13] Hodnota v konečných pr…" at bounding box center [385, 258] width 176 height 21
click at [671, 422] on button "Zobrazit LEK-13" at bounding box center [654, 420] width 91 height 25
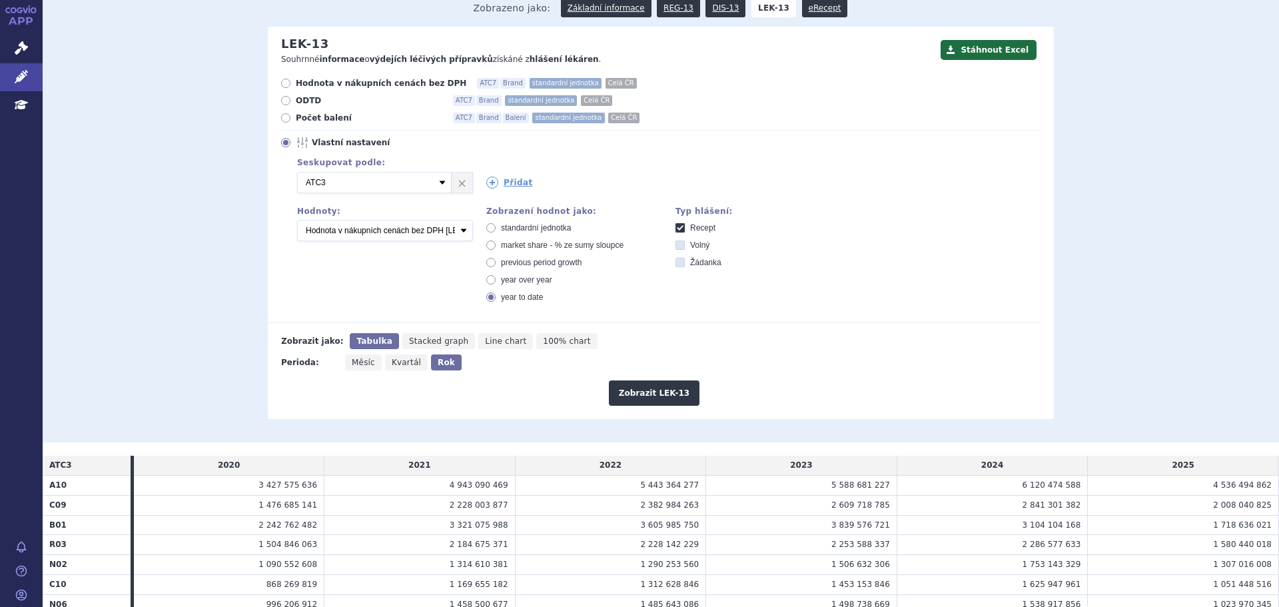
scroll to position [400, 0]
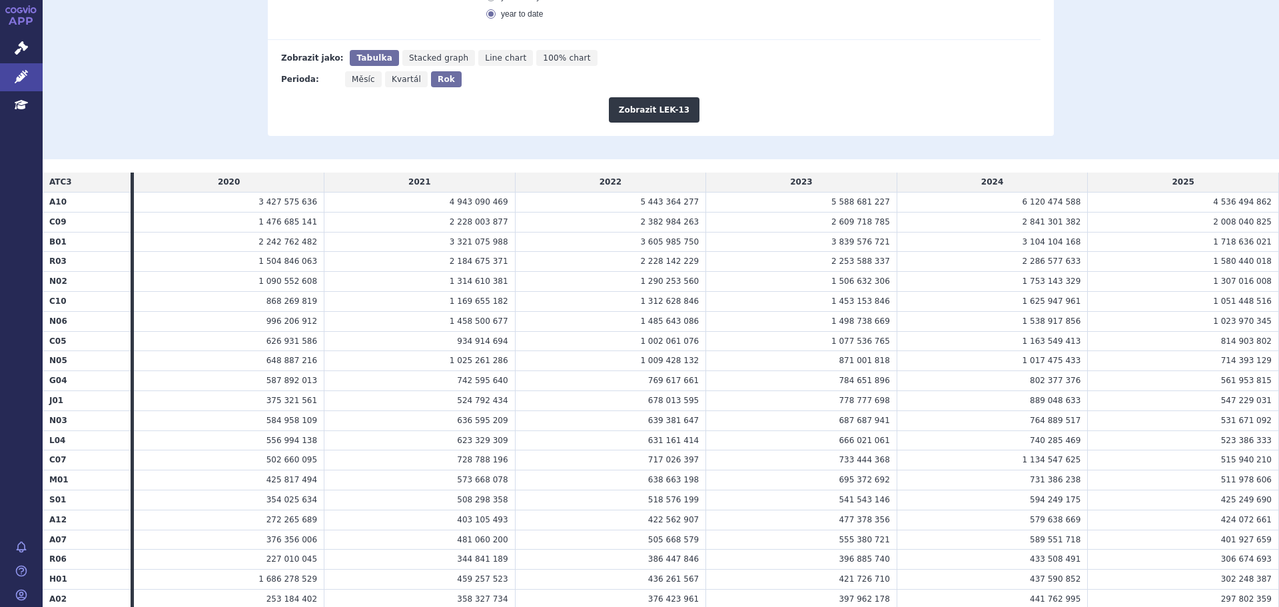
drag, startPoint x: 220, startPoint y: 199, endPoint x: 302, endPoint y: 219, distance: 84.8
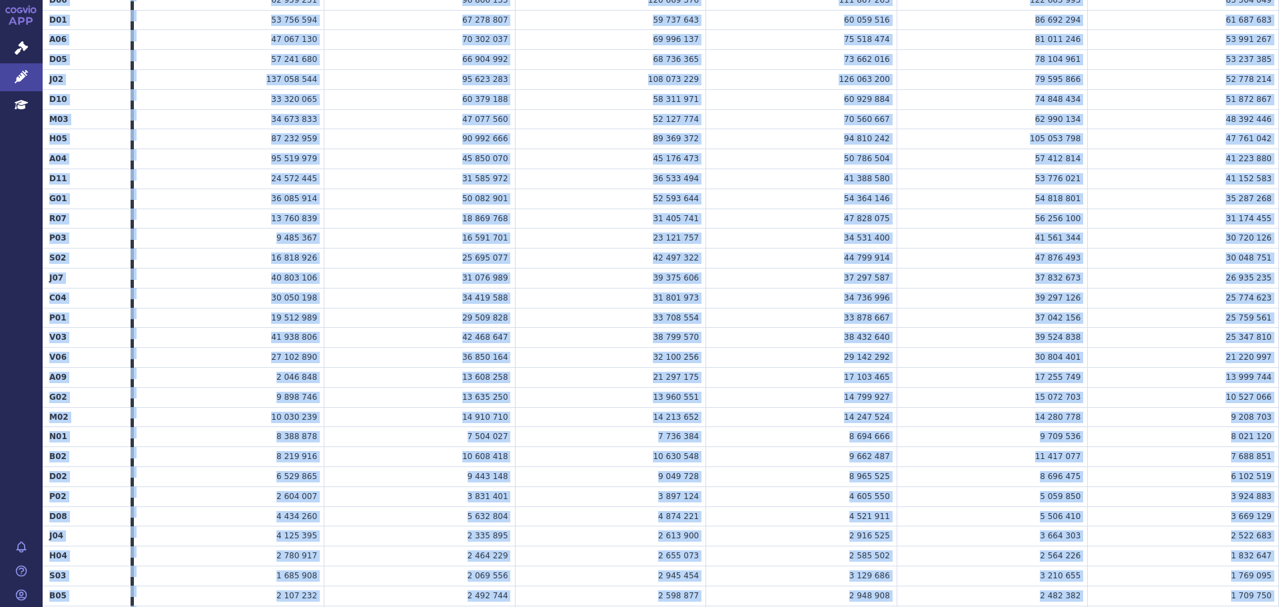
scroll to position [1768, 0]
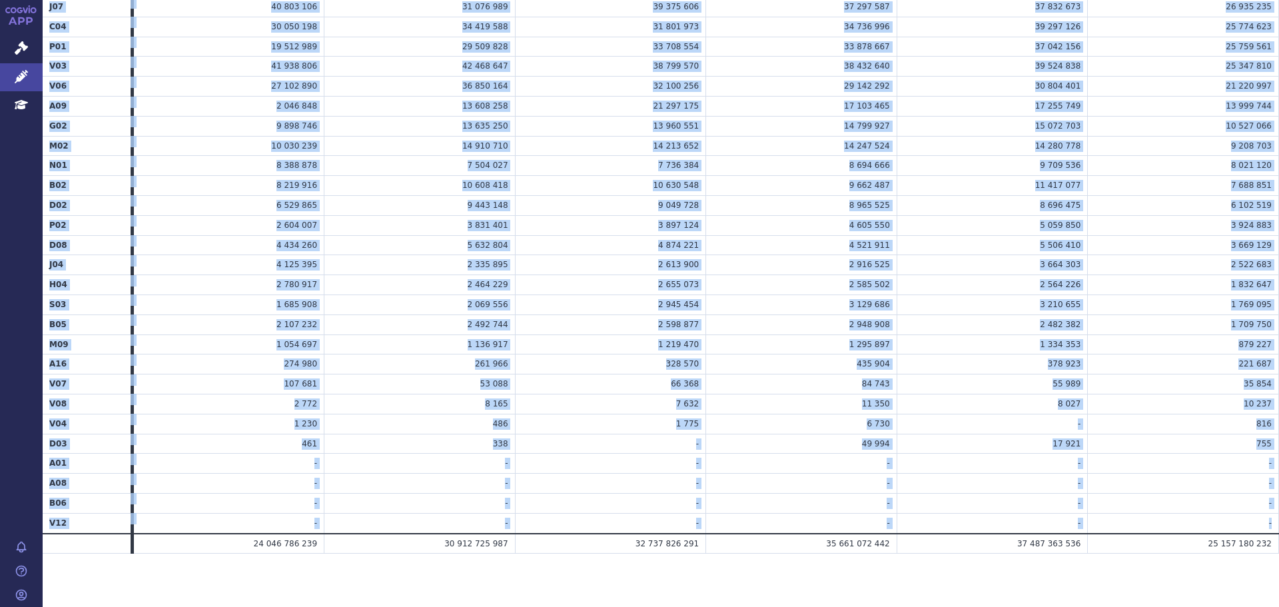
drag, startPoint x: 49, startPoint y: 183, endPoint x: 1265, endPoint y: 526, distance: 1263.8
copy table "ATC3 2020 2021 2022 2023 2024 2025 A10 3 427 575 636 4 943 090 469 5 443 364 27…"
